Goal: Transaction & Acquisition: Purchase product/service

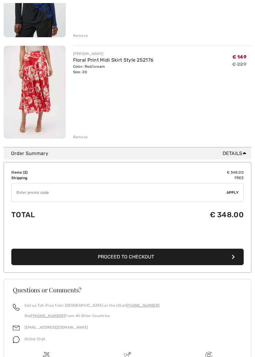
scroll to position [156, 0]
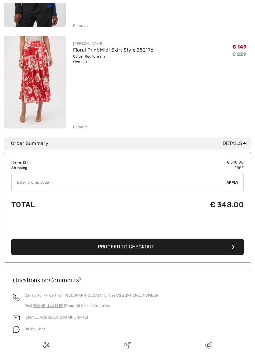
click at [139, 242] on button "Proceed to Checkout" at bounding box center [127, 247] width 232 height 16
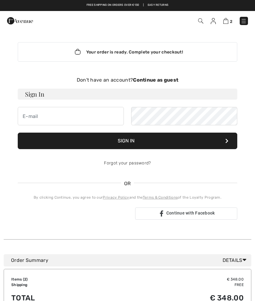
click at [157, 80] on strong "Continue as guest" at bounding box center [155, 80] width 45 height 6
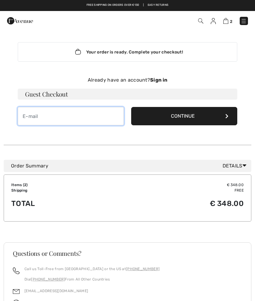
click at [53, 117] on input "email" at bounding box center [71, 116] width 106 height 18
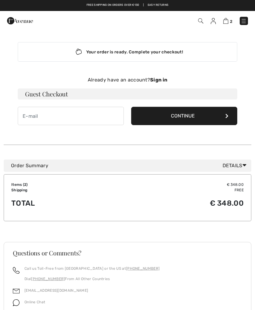
type input "veronica.goovaerts@pandora.be"
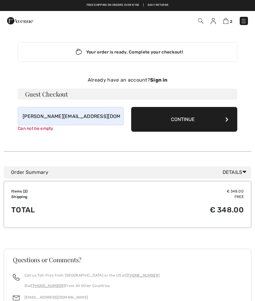
click at [193, 116] on button "Continue" at bounding box center [184, 119] width 106 height 25
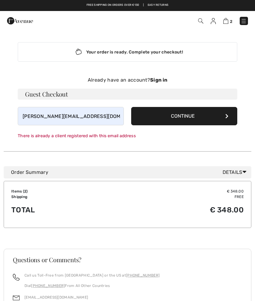
click at [226, 116] on icon at bounding box center [226, 116] width 3 height 5
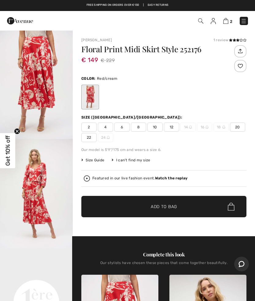
click at [228, 19] on img at bounding box center [225, 21] width 5 height 6
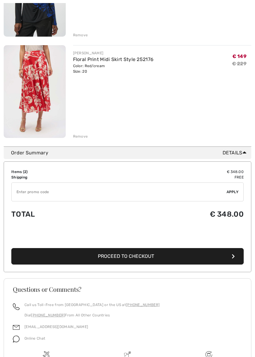
scroll to position [146, 0]
click at [145, 252] on button "Proceed to Checkout" at bounding box center [127, 256] width 232 height 16
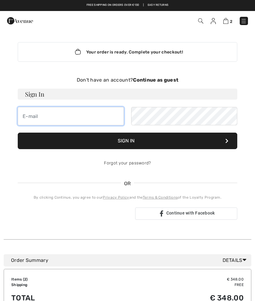
click at [81, 116] on input "email" at bounding box center [71, 116] width 106 height 18
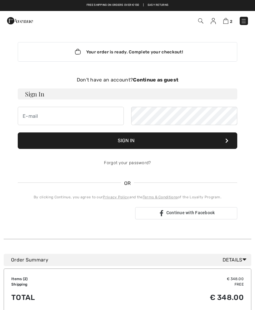
type input "veronica.goovaerts@pandora.be"
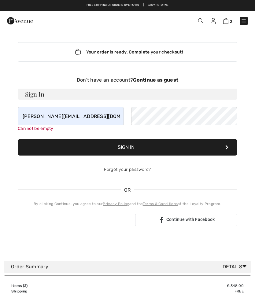
click at [36, 92] on h3 "Sign In" at bounding box center [127, 93] width 219 height 11
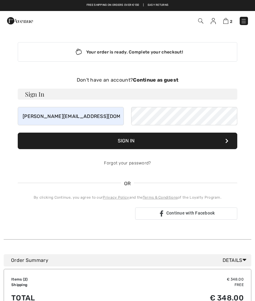
click at [126, 141] on button "Sign In" at bounding box center [127, 140] width 219 height 16
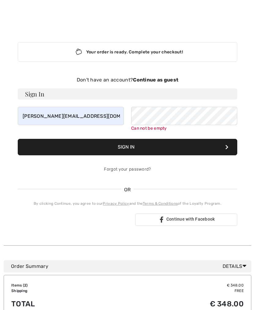
click at [131, 147] on button "Sign In" at bounding box center [127, 147] width 219 height 16
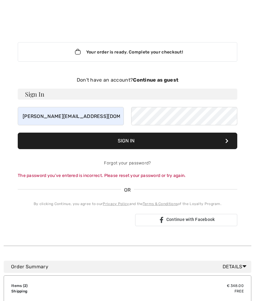
click at [187, 217] on span "Continue with Facebook" at bounding box center [190, 219] width 49 height 5
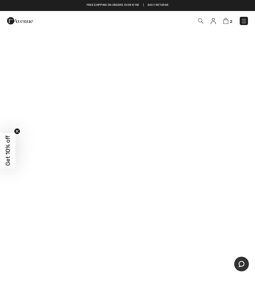
click at [168, 157] on video at bounding box center [127, 93] width 255 height 127
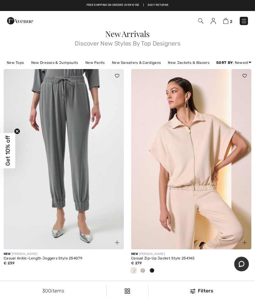
click at [241, 19] on img at bounding box center [243, 21] width 6 height 6
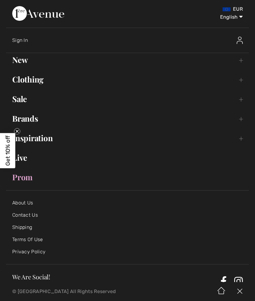
click at [31, 81] on link "Clothing Toggle submenu" at bounding box center [127, 79] width 242 height 13
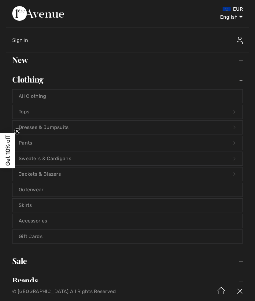
click at [238, 41] on img at bounding box center [239, 40] width 6 height 7
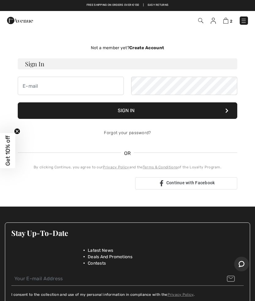
click at [121, 133] on link "Forgot your password?" at bounding box center [127, 132] width 47 height 5
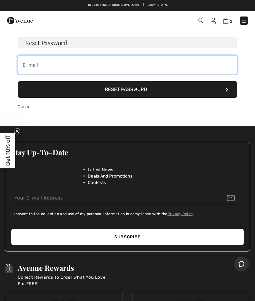
click at [38, 67] on input "email" at bounding box center [127, 65] width 219 height 18
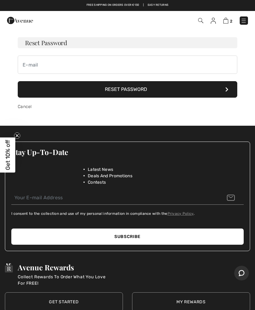
type input "[PERSON_NAME][EMAIL_ADDRESS][DOMAIN_NAME]"
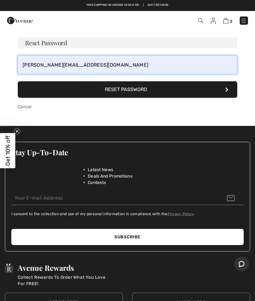
click at [131, 89] on button "Reset Password" at bounding box center [127, 89] width 219 height 16
